Goal: Task Accomplishment & Management: Use online tool/utility

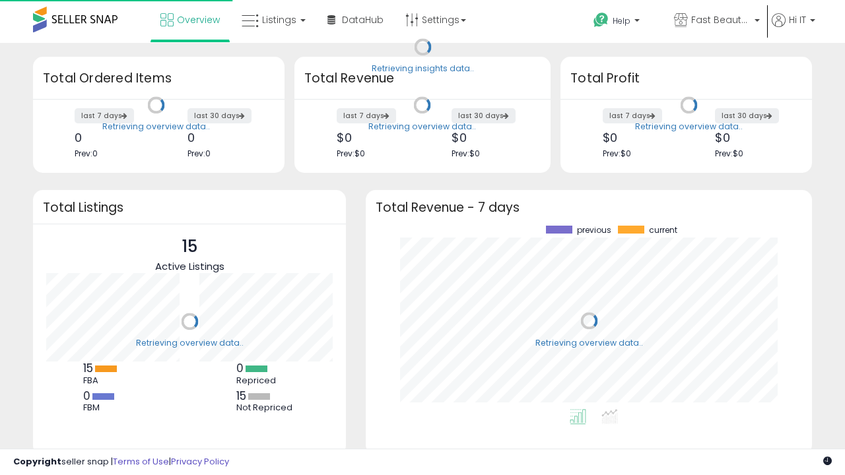
scroll to position [183, 420]
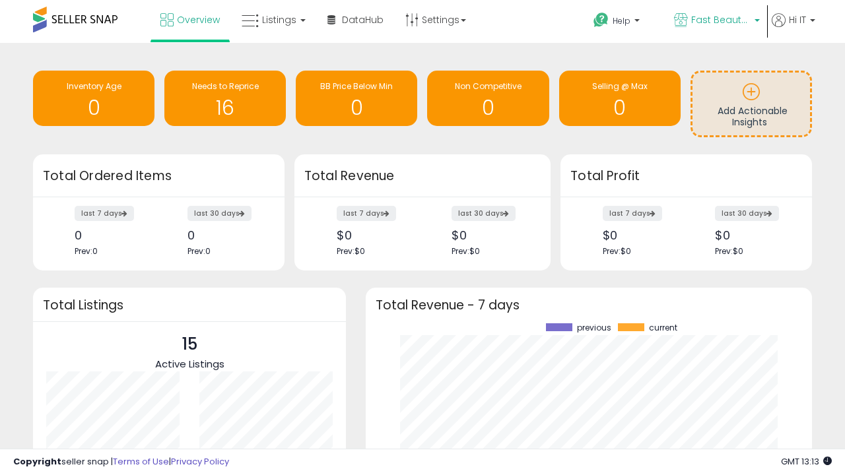
click at [715, 21] on span "Fast Beauty ([GEOGRAPHIC_DATA])" at bounding box center [720, 19] width 59 height 13
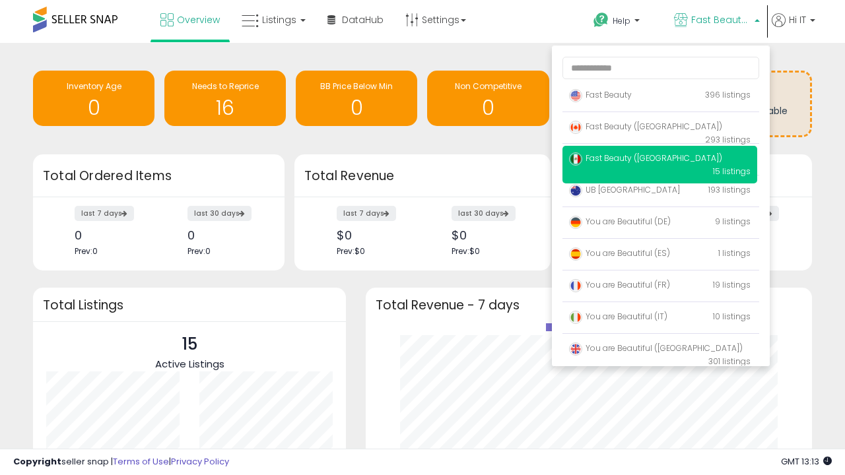
click at [659, 350] on span "You are Beautiful ([GEOGRAPHIC_DATA])" at bounding box center [656, 348] width 174 height 11
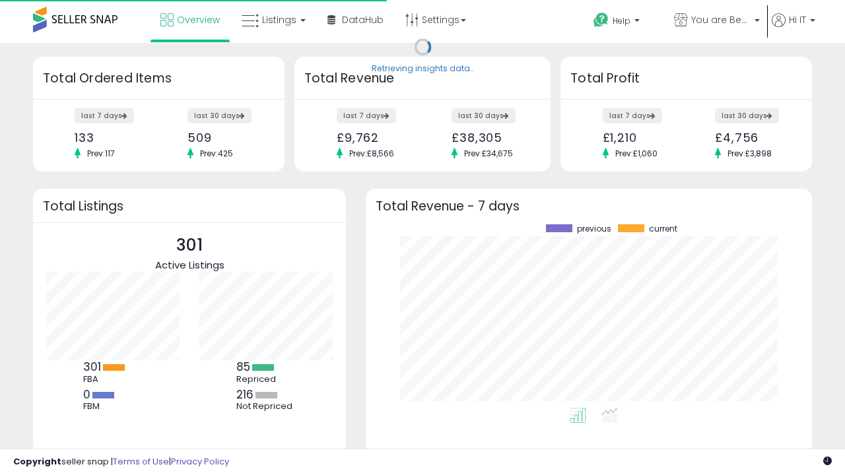
scroll to position [183, 420]
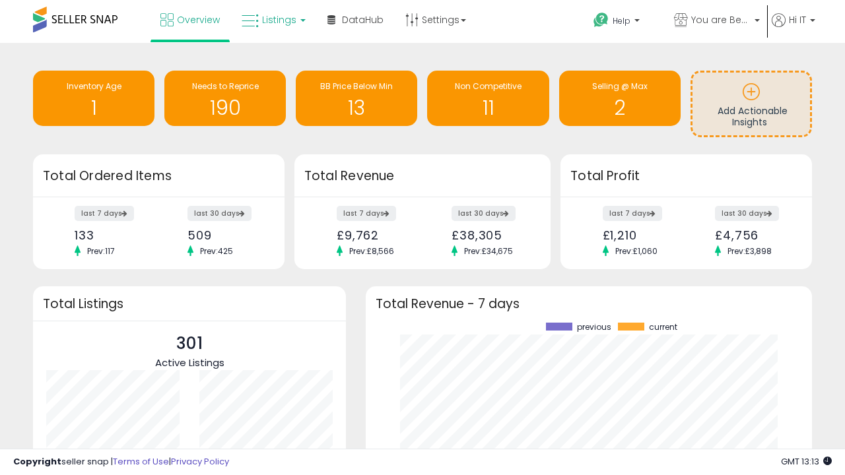
click at [272, 20] on span "Listings" at bounding box center [279, 19] width 34 height 13
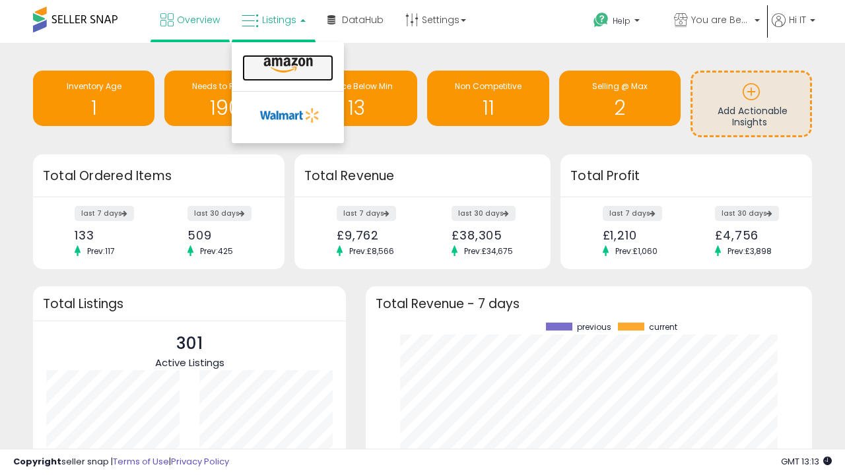
click at [286, 65] on icon at bounding box center [287, 65] width 57 height 17
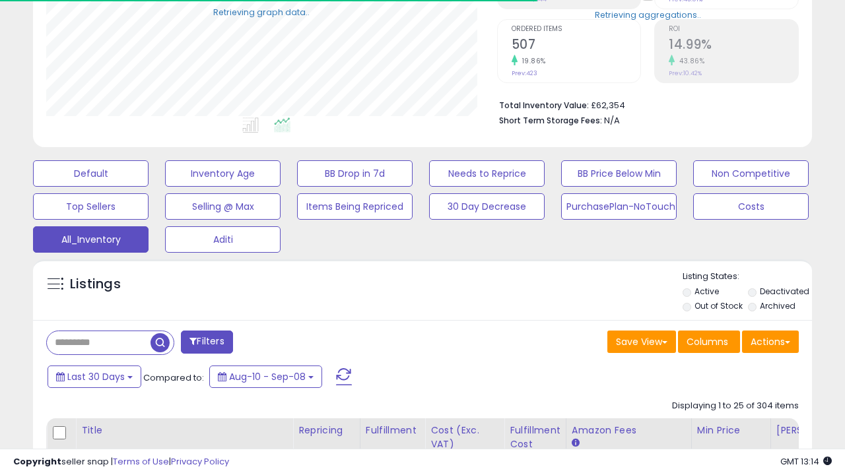
scroll to position [271, 450]
click at [94, 376] on span "Last 30 Days" at bounding box center [95, 376] width 57 height 13
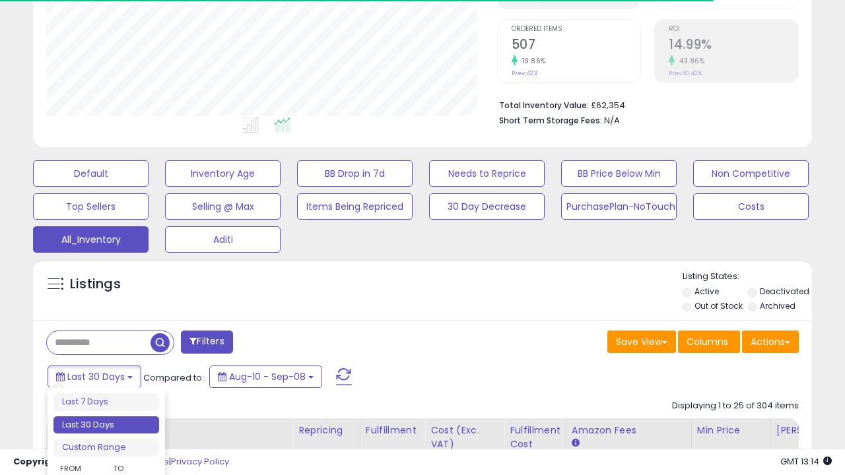
click at [106, 425] on li "Last 30 Days" at bounding box center [106, 425] width 106 height 18
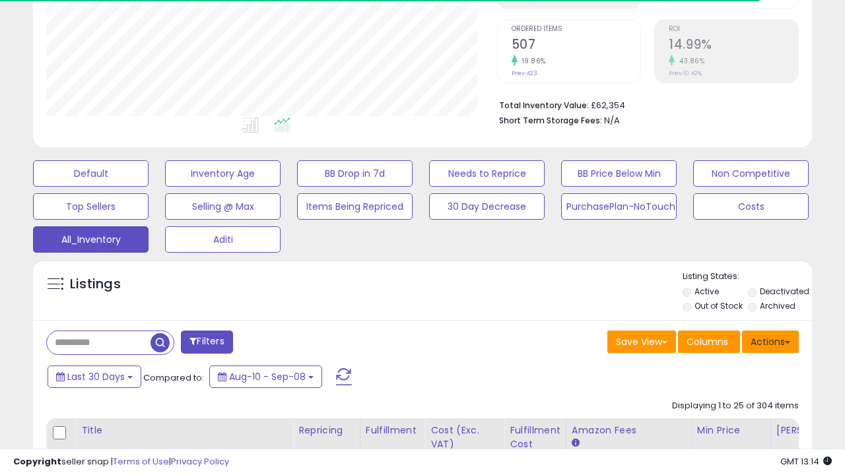
click at [770, 341] on button "Actions" at bounding box center [770, 342] width 57 height 22
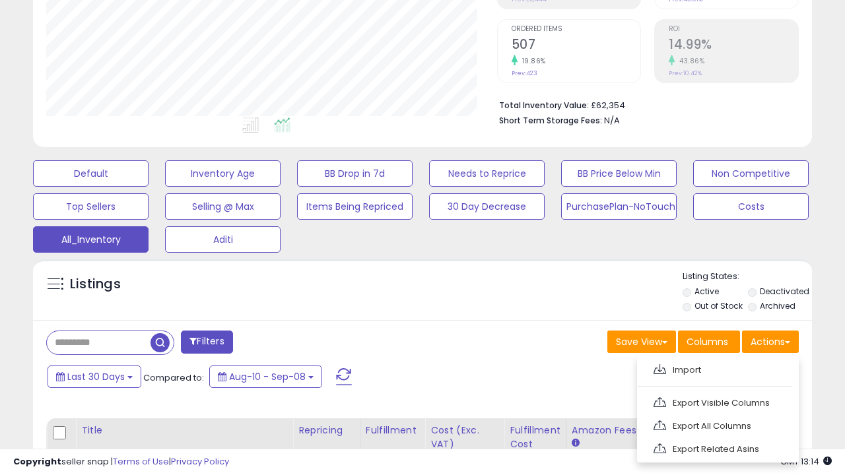
click at [716, 424] on link "Export All Columns" at bounding box center [716, 426] width 145 height 20
